Goal: Navigation & Orientation: Find specific page/section

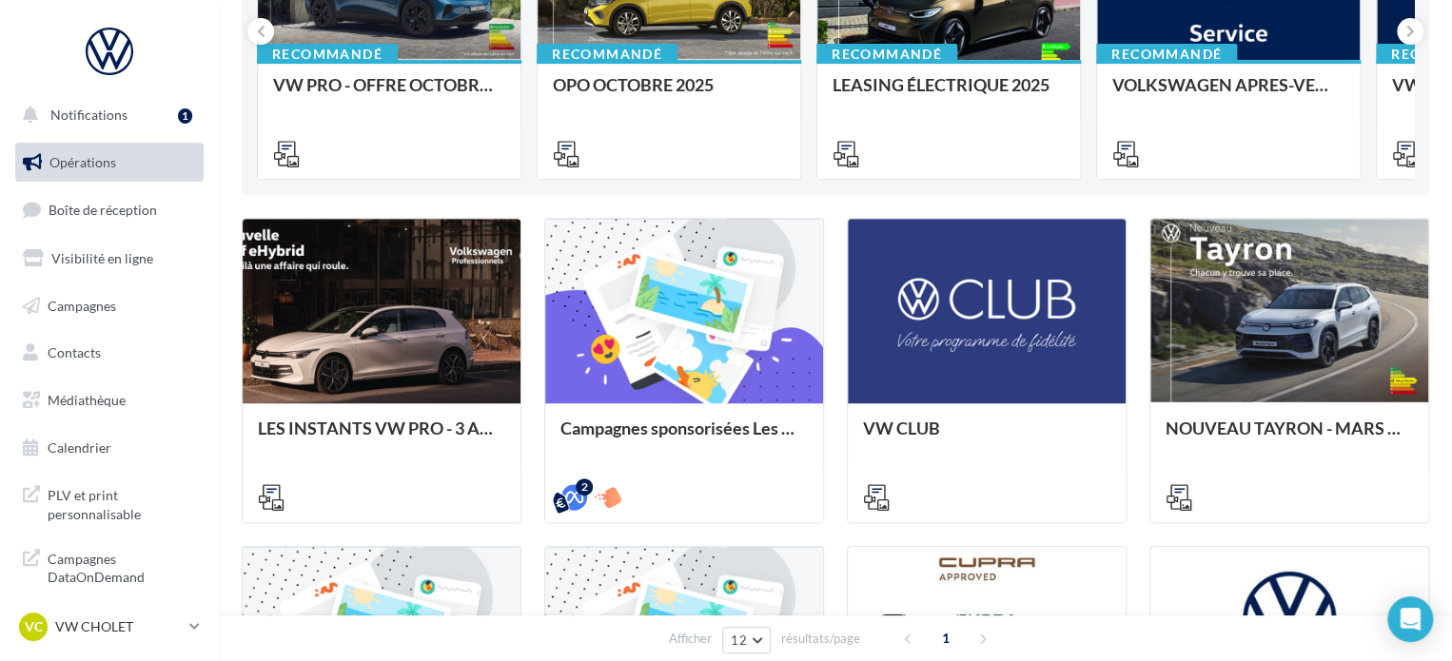
scroll to position [381, 0]
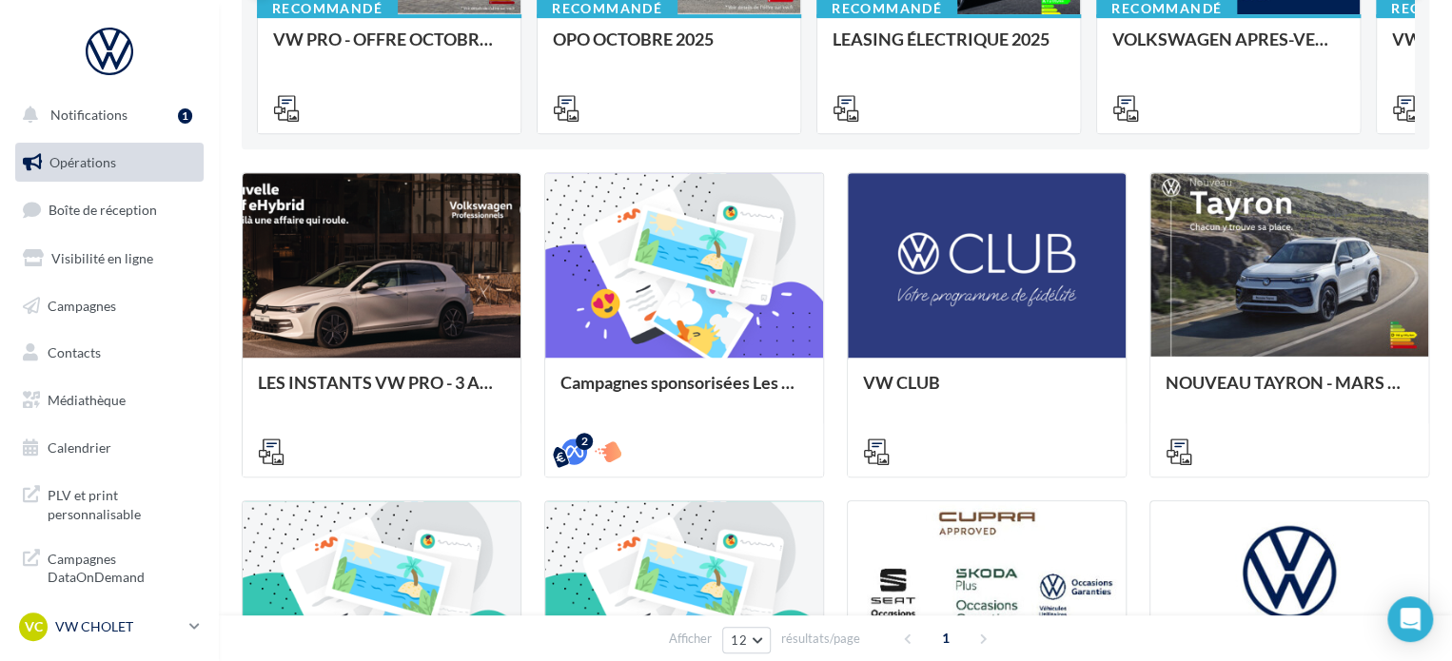
click at [105, 636] on div "VC VW CHOLET vw-loco-49300" at bounding box center [100, 627] width 163 height 29
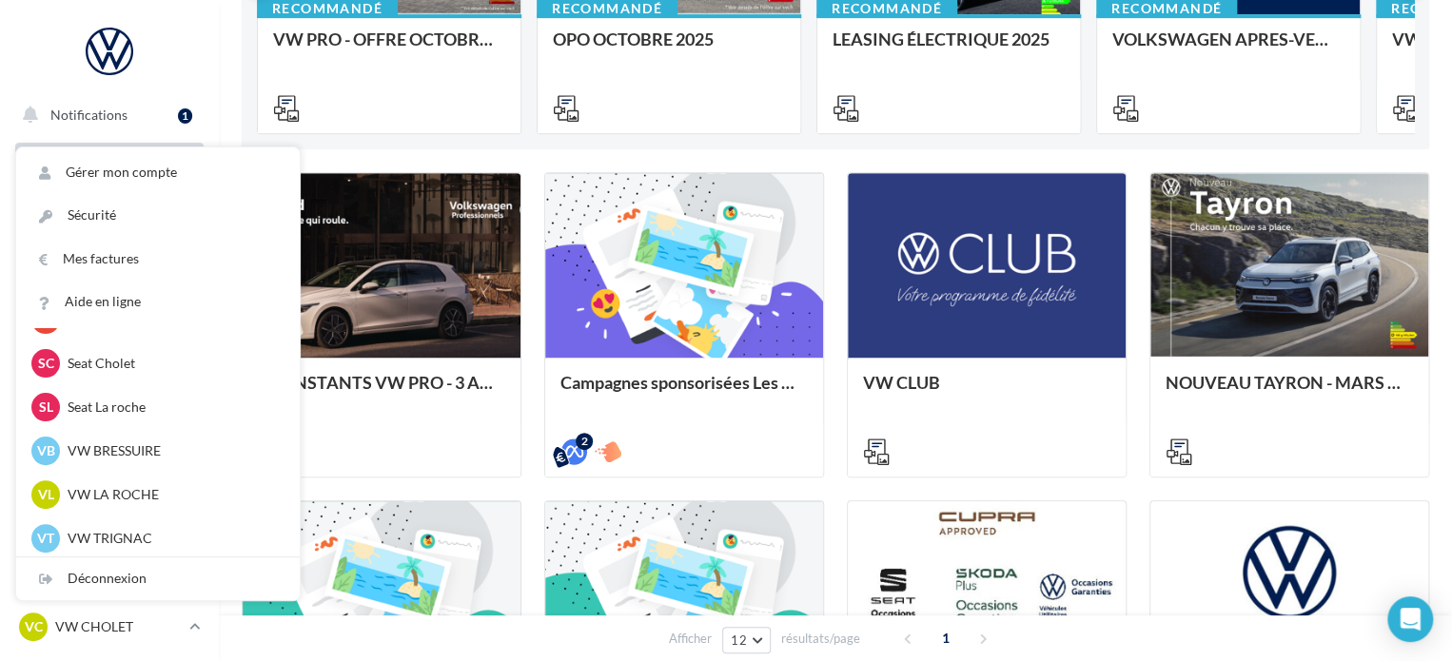
scroll to position [438, 0]
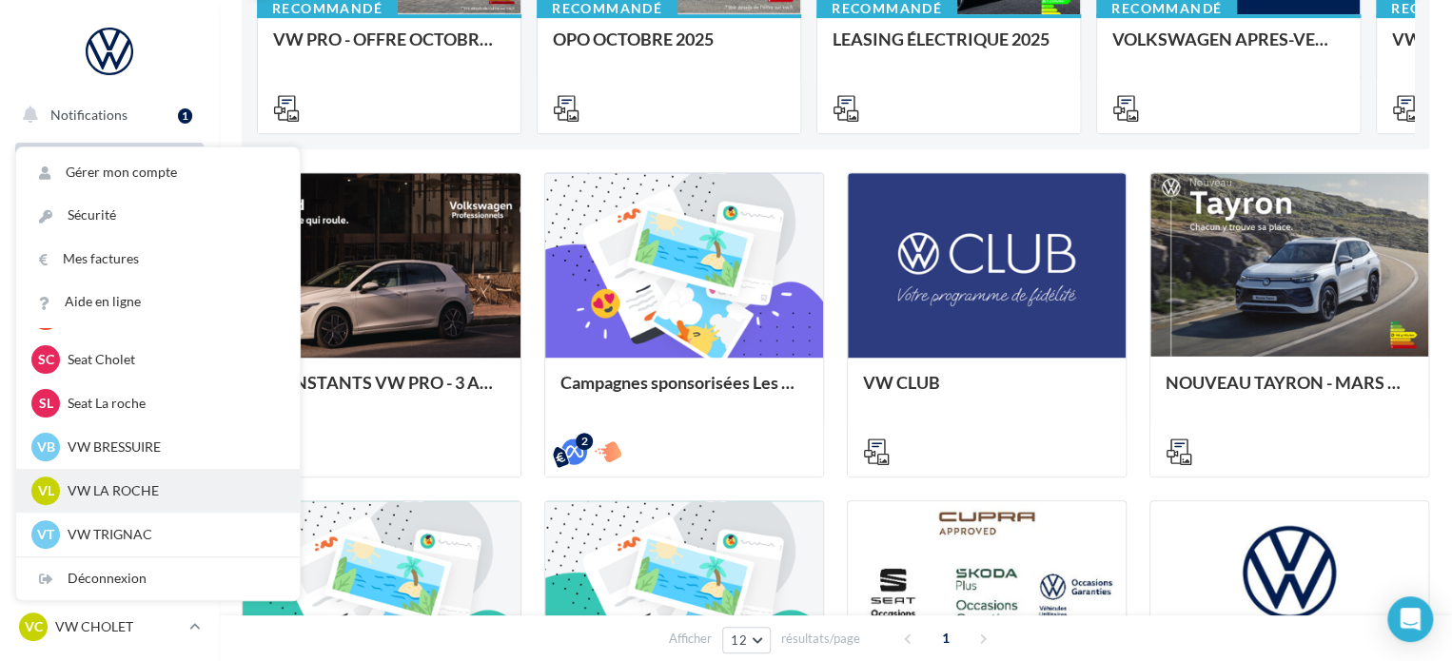
click at [128, 484] on p "VW LA ROCHE" at bounding box center [172, 490] width 209 height 19
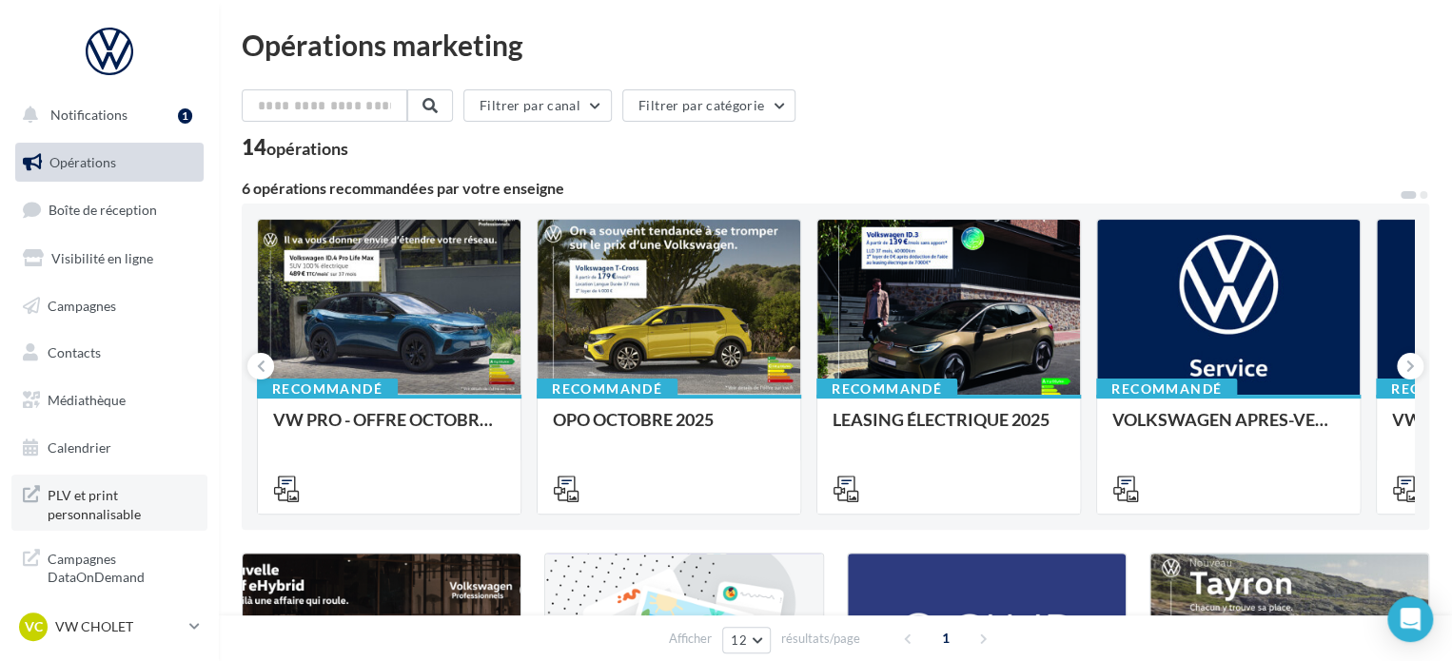
click at [102, 507] on span "PLV et print personnalisable" at bounding box center [122, 502] width 148 height 41
click at [88, 623] on p "VW CHOLET" at bounding box center [118, 626] width 127 height 19
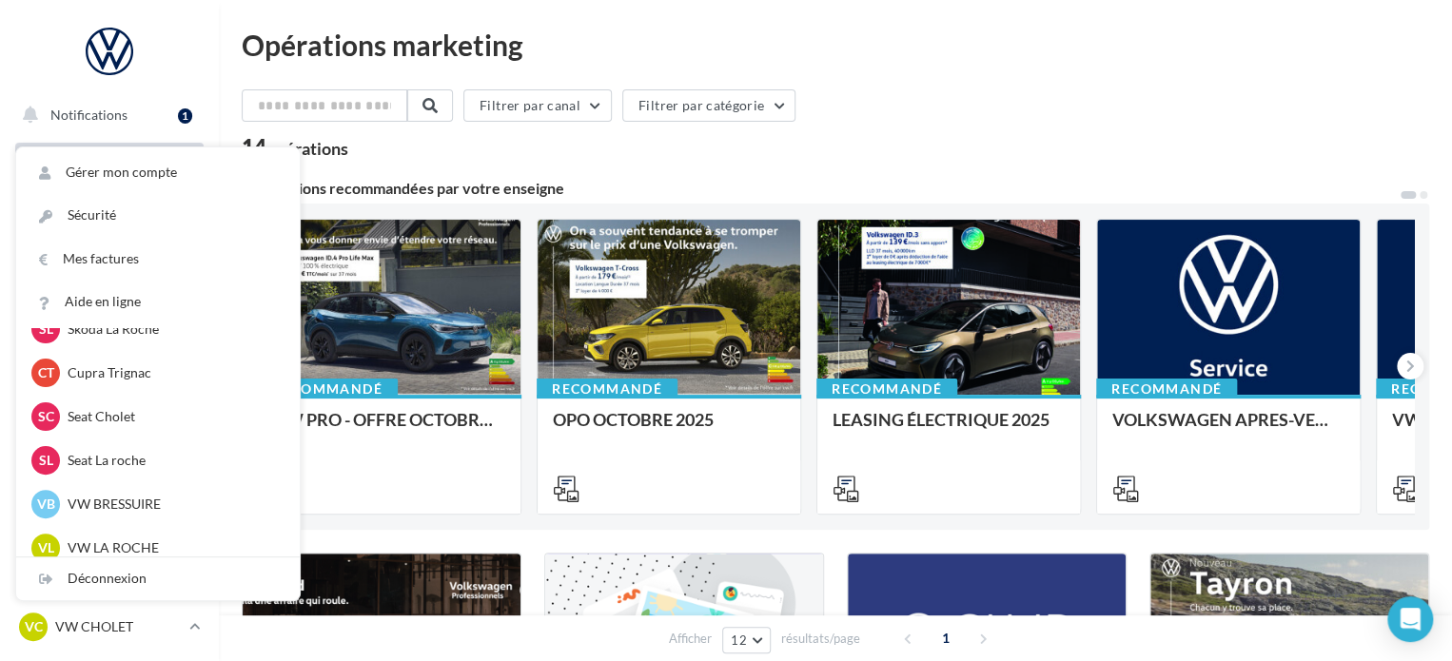
scroll to position [438, 0]
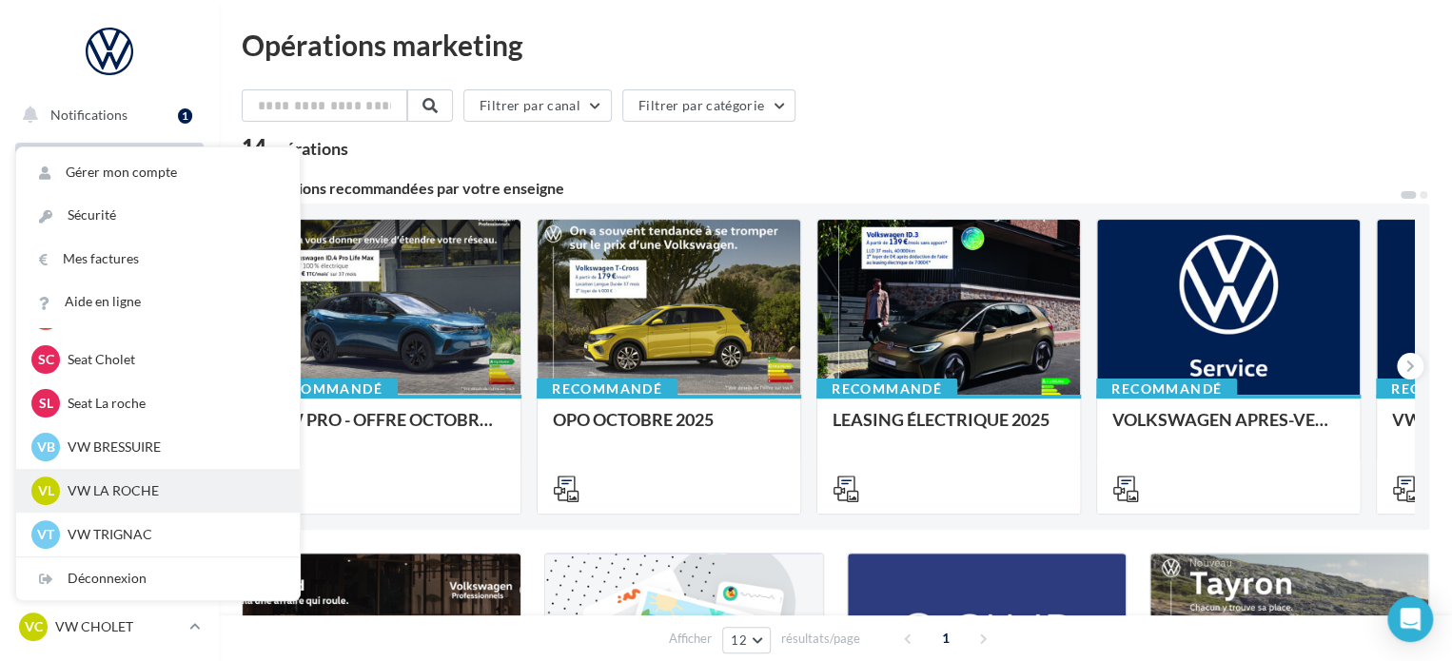
click at [126, 500] on div "VL VW LA ROCHE vw-loco-85000" at bounding box center [157, 491] width 253 height 29
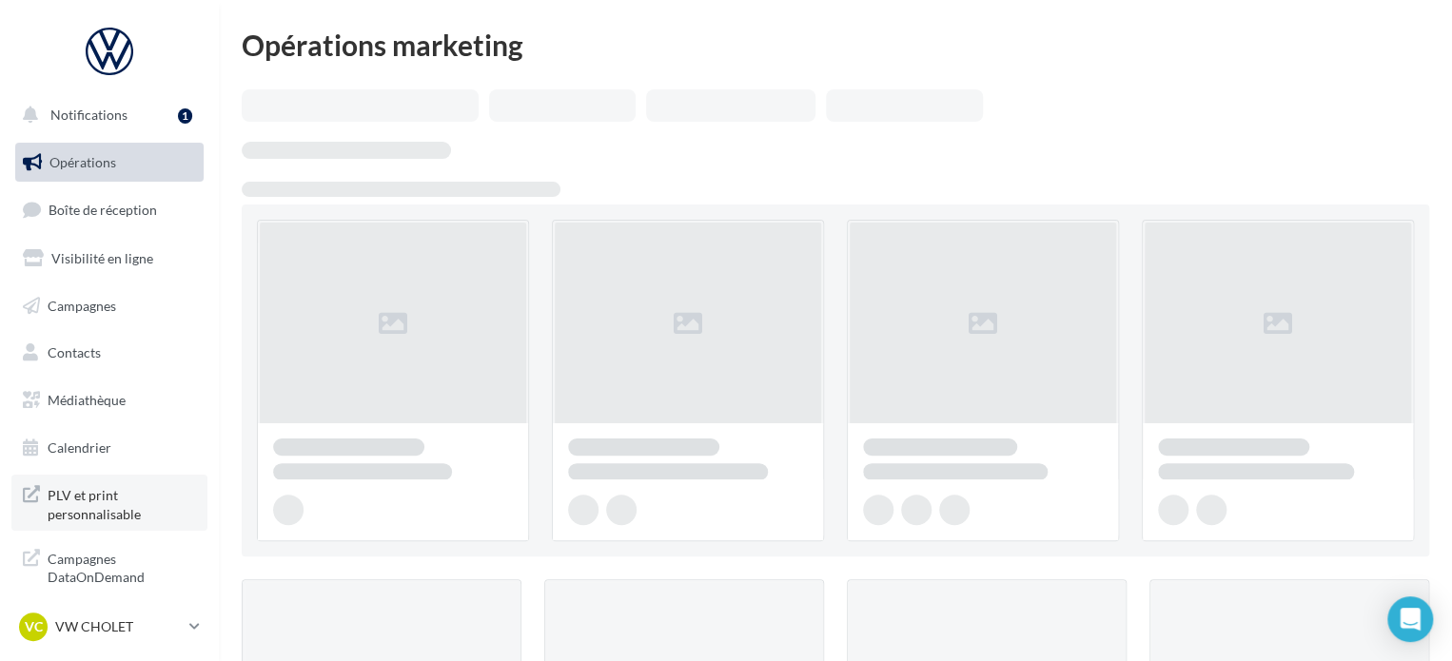
click at [121, 509] on span "PLV et print personnalisable" at bounding box center [122, 502] width 148 height 41
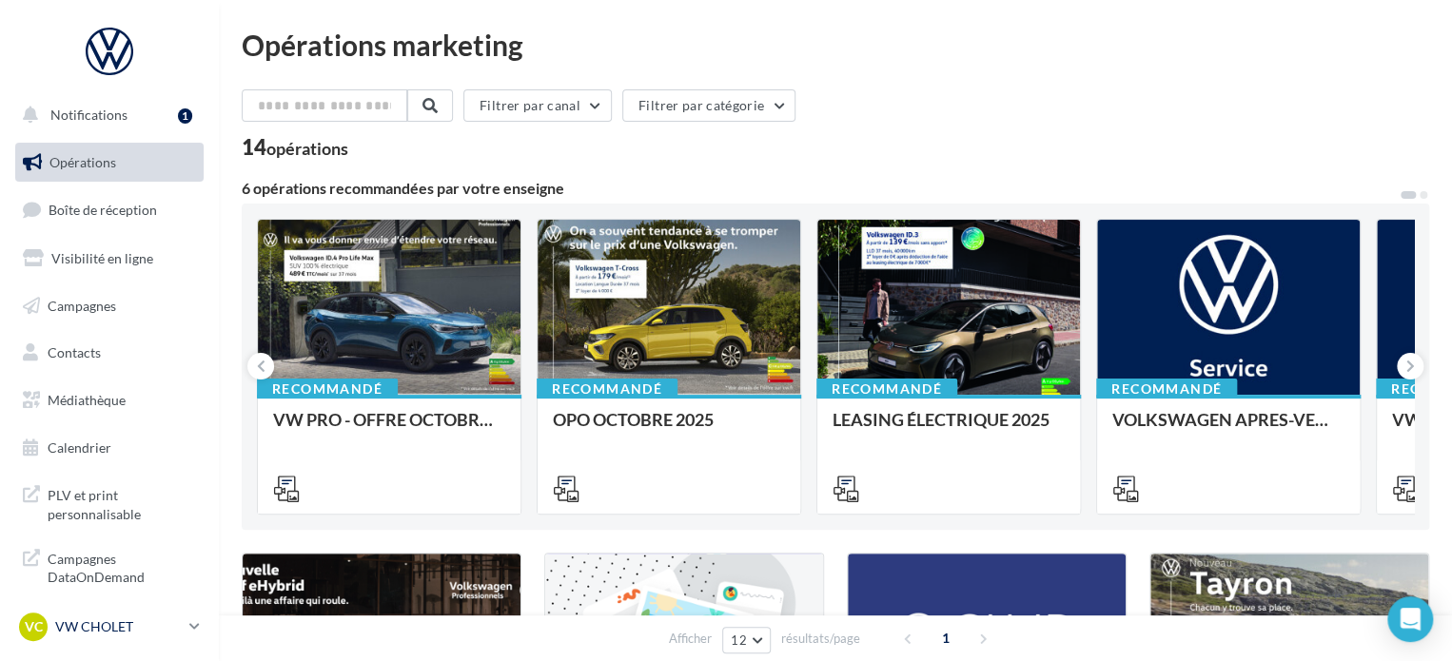
click at [144, 628] on p "VW CHOLET" at bounding box center [118, 626] width 127 height 19
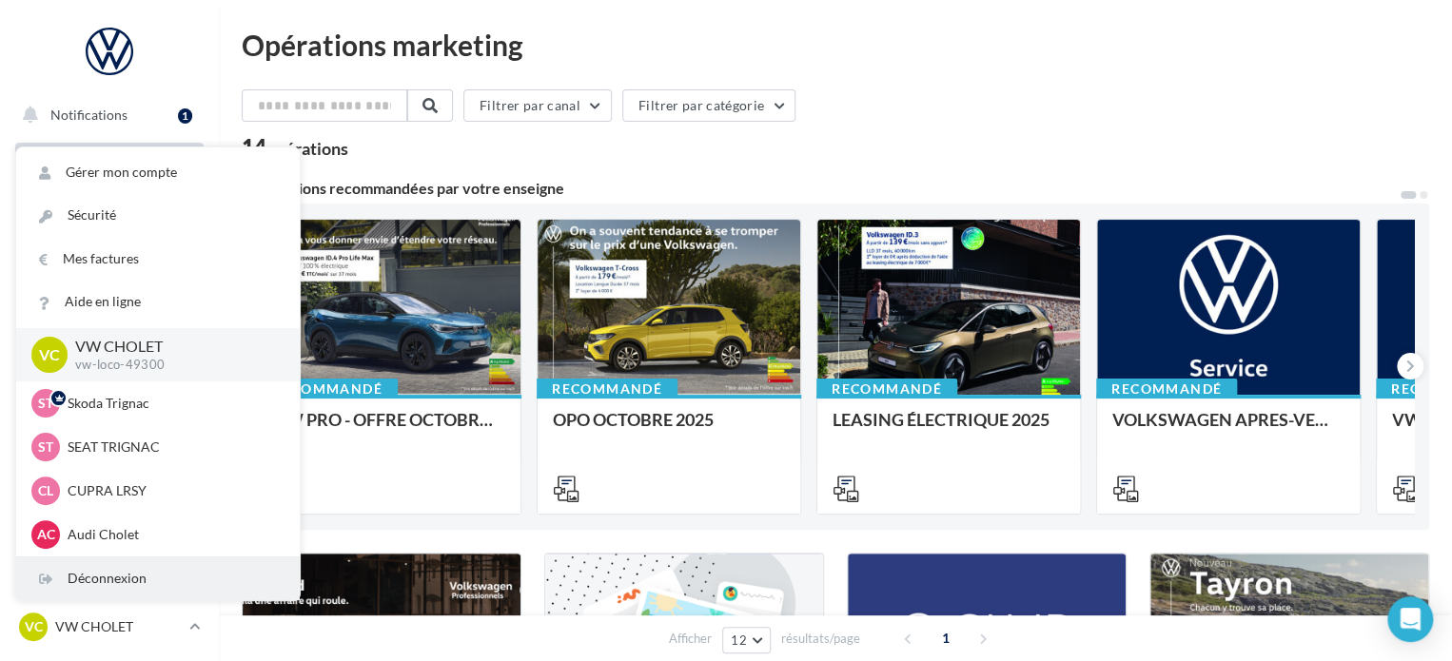
click at [126, 592] on div "Déconnexion" at bounding box center [157, 578] width 283 height 43
